Goal: Find specific page/section: Locate a particular part of the current website

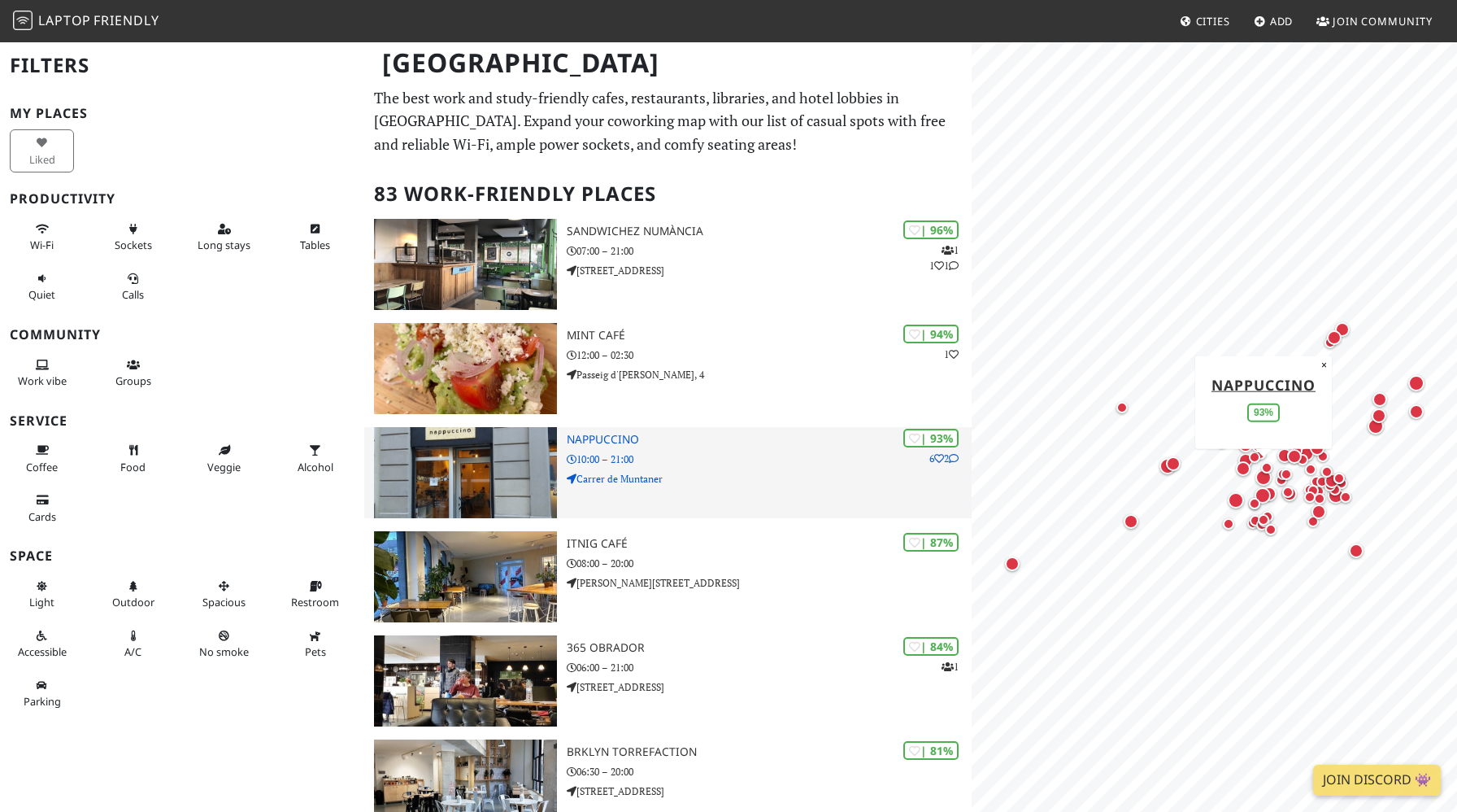
click at [609, 440] on h3 "Nappuccino" at bounding box center [769, 439] width 405 height 14
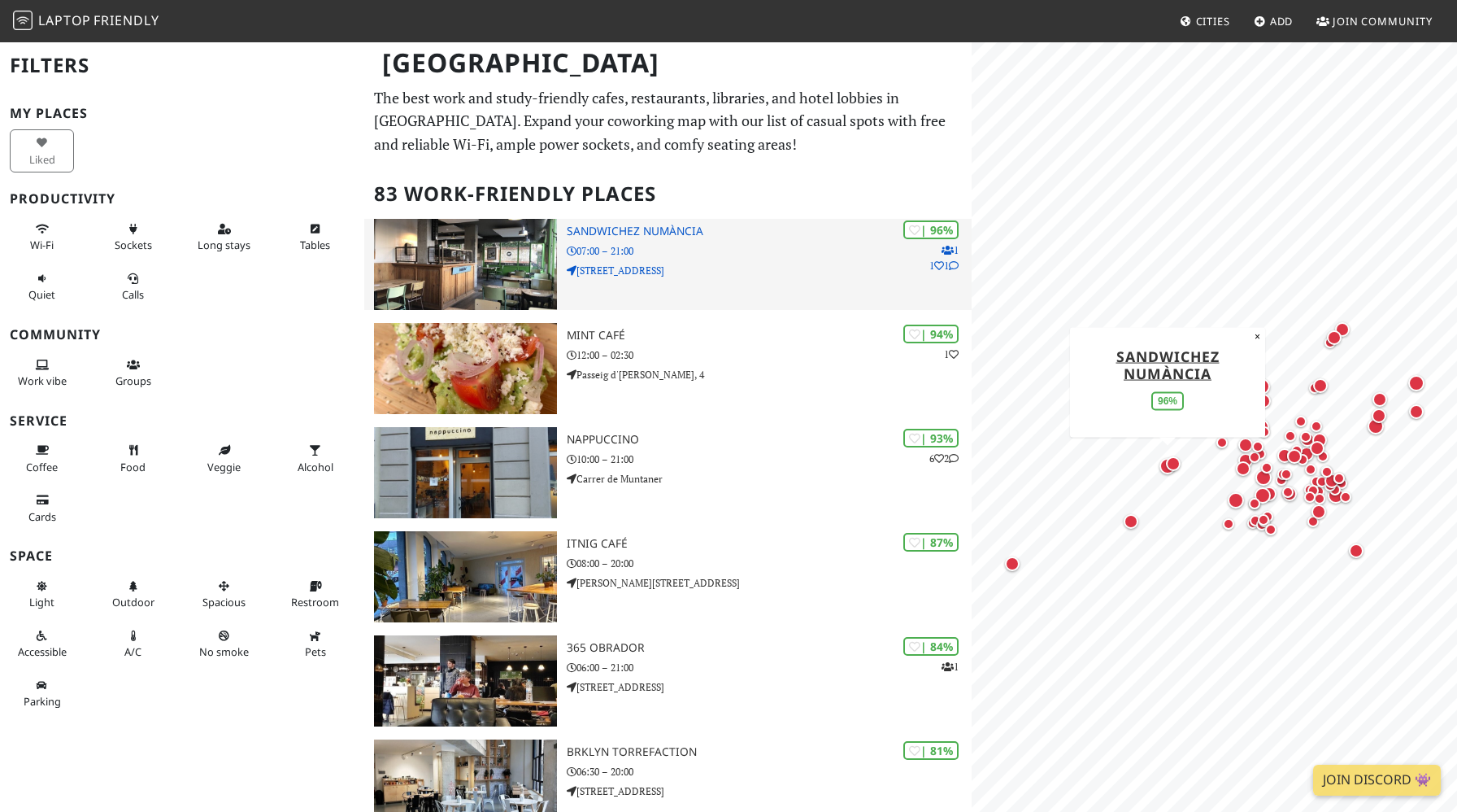
click at [745, 277] on p "C/ de Numància, 147" at bounding box center [769, 270] width 405 height 16
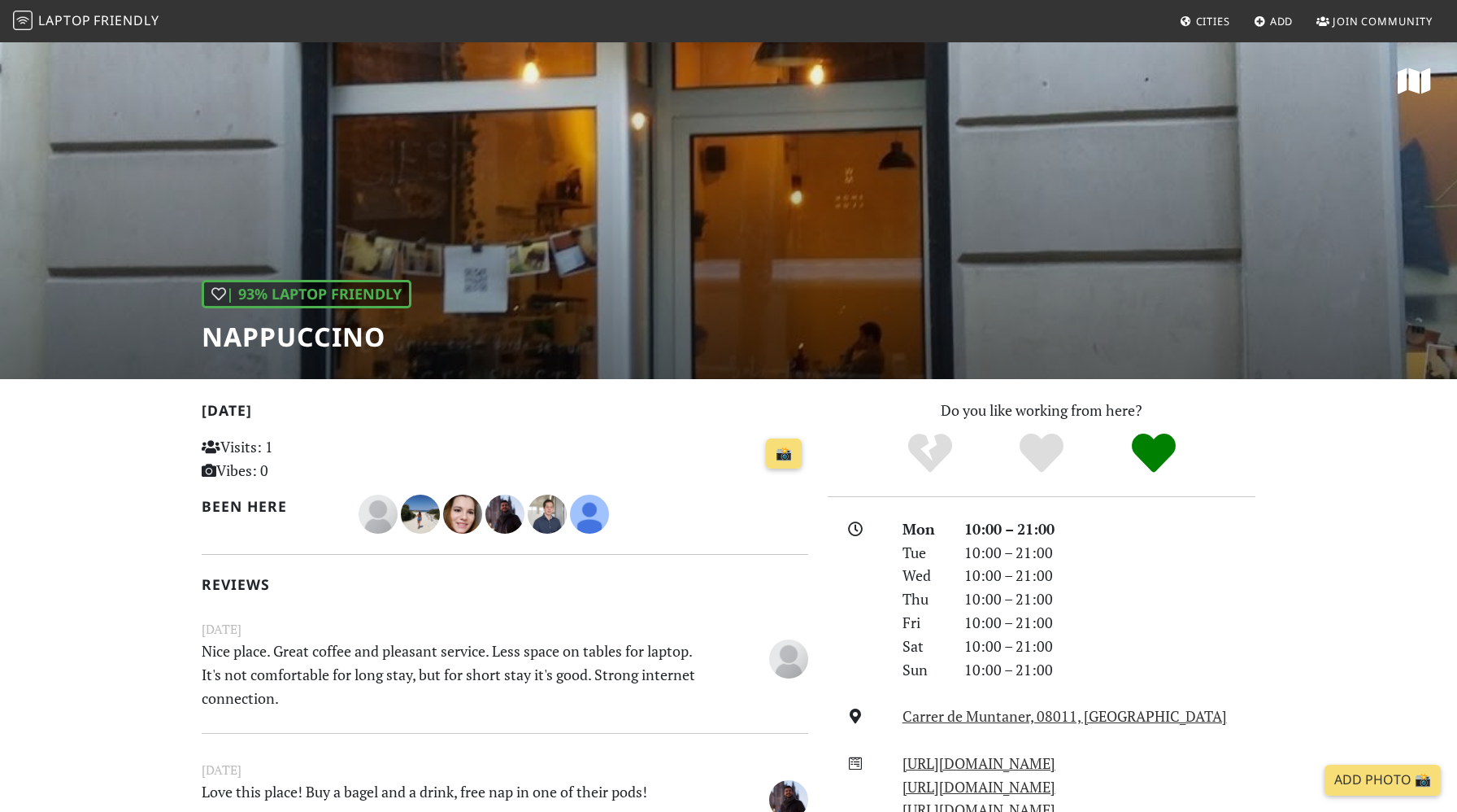
scroll to position [102, 0]
